Goal: Navigation & Orientation: Go to known website

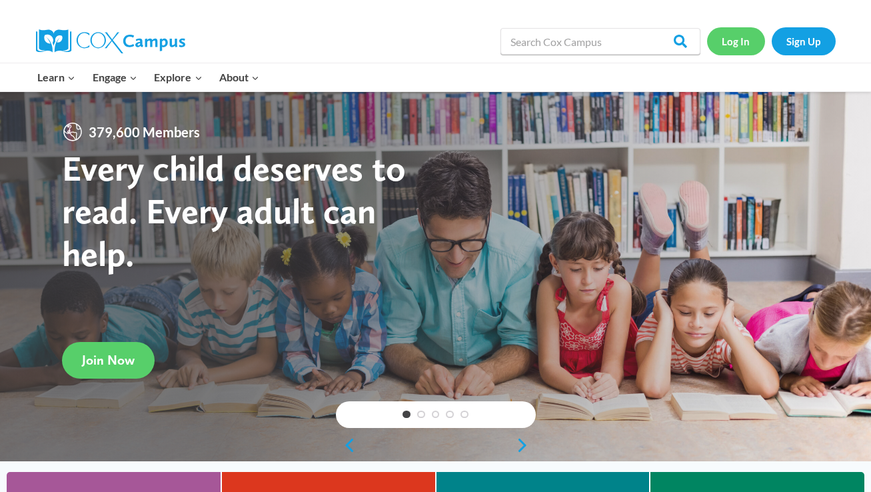
click at [726, 41] on link "Log In" at bounding box center [736, 40] width 58 height 27
click at [739, 46] on link "Log In" at bounding box center [736, 40] width 58 height 27
